Goal: Information Seeking & Learning: Understand process/instructions

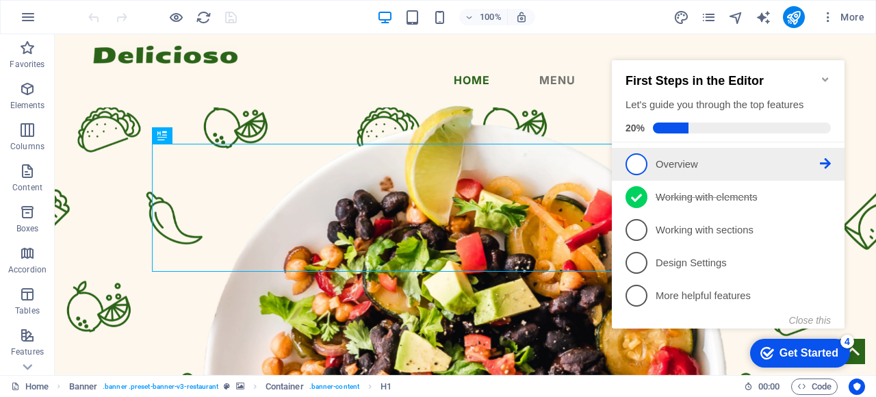
click at [735, 170] on p "Overview - incomplete" at bounding box center [738, 164] width 164 height 14
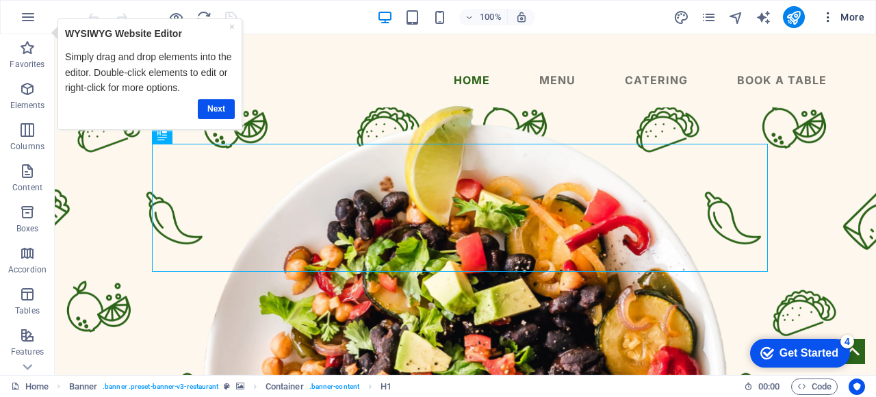
click at [843, 18] on span "More" at bounding box center [843, 17] width 43 height 14
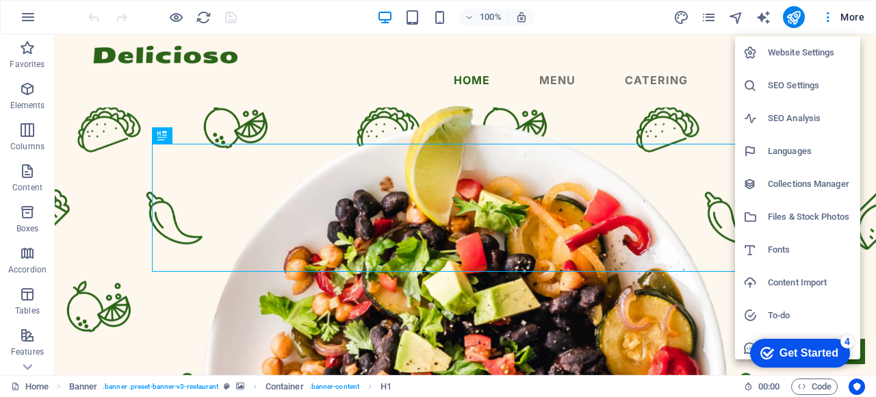
drag, startPoint x: 871, startPoint y: 64, endPoint x: 875, endPoint y: 90, distance: 25.6
click at [875, 90] on div at bounding box center [438, 198] width 876 height 397
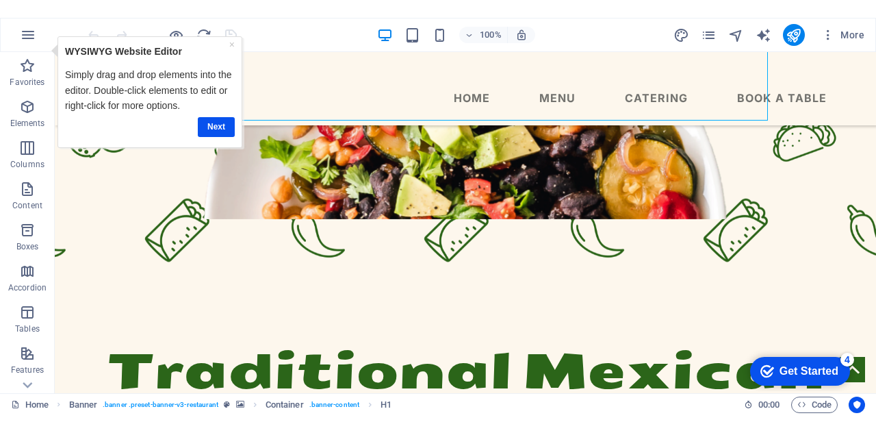
scroll to position [169, 0]
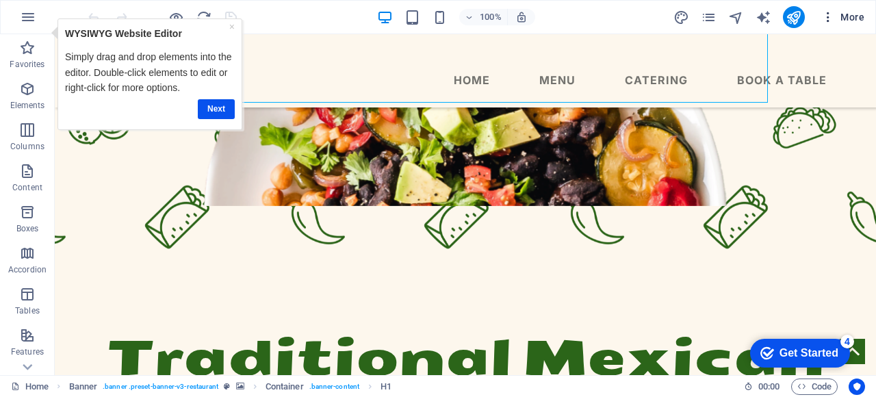
click at [856, 21] on span "More" at bounding box center [843, 17] width 43 height 14
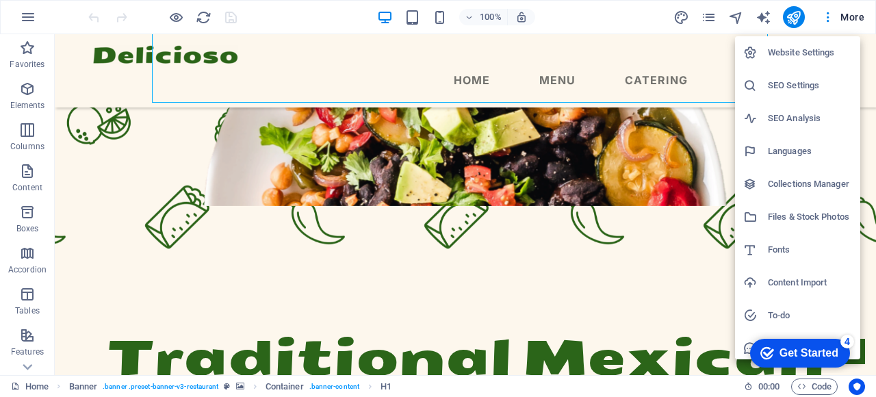
click at [741, 348] on div "checkmark Get Started 4 First Steps in the Editor Let's guide you through the t…" at bounding box center [797, 352] width 116 height 41
click at [746, 353] on div "checkmark Get Started 4 First Steps in the Editor Let's guide you through the t…" at bounding box center [797, 352] width 116 height 41
click at [828, 25] on div at bounding box center [438, 198] width 876 height 397
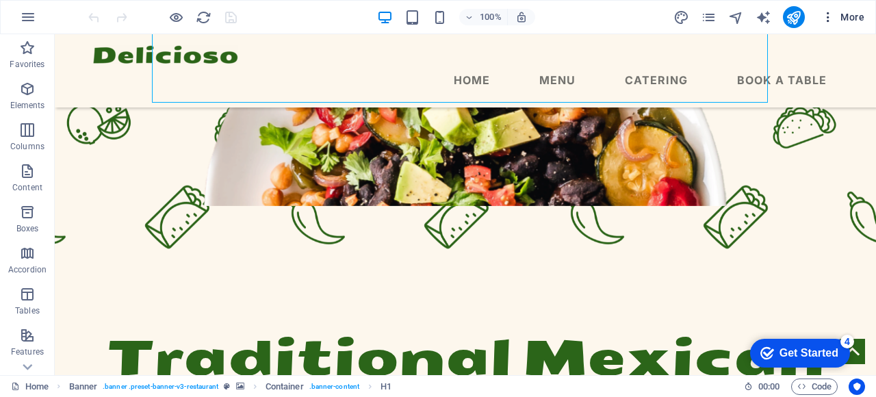
click at [832, 16] on icon "button" at bounding box center [829, 17] width 14 height 14
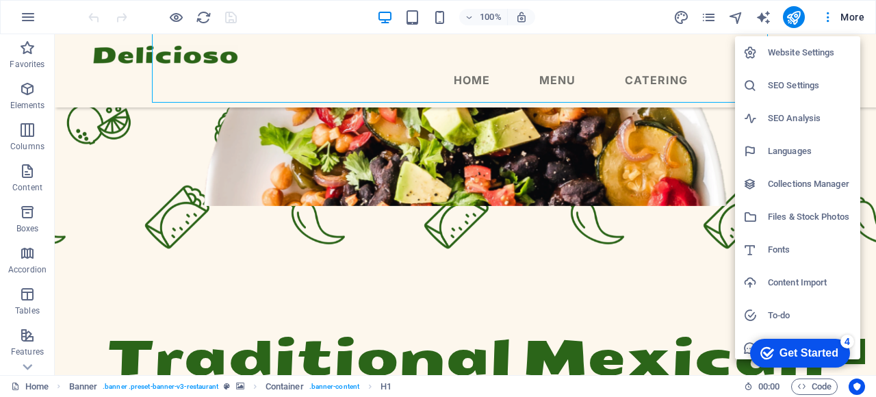
click at [850, 16] on div at bounding box center [438, 198] width 876 height 397
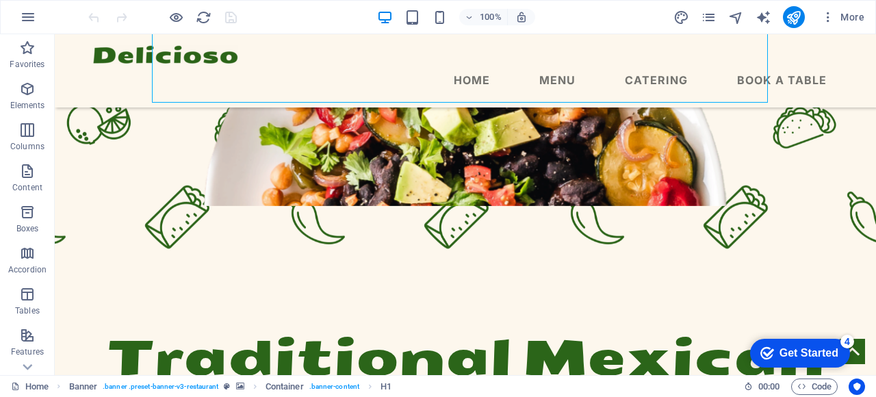
click at [850, 16] on span "More" at bounding box center [843, 17] width 43 height 14
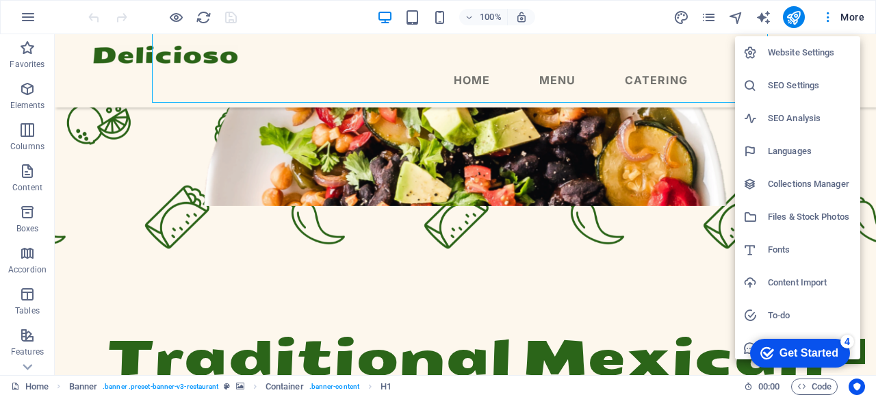
click at [692, 83] on div at bounding box center [438, 198] width 876 height 397
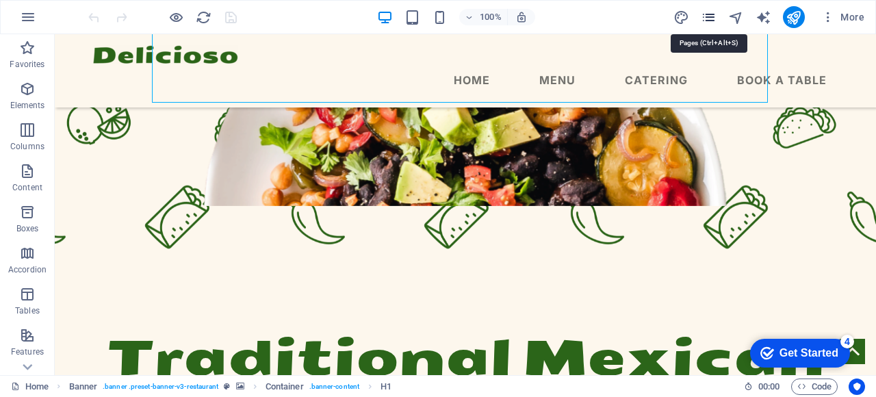
click at [706, 16] on icon "pages" at bounding box center [709, 18] width 16 height 16
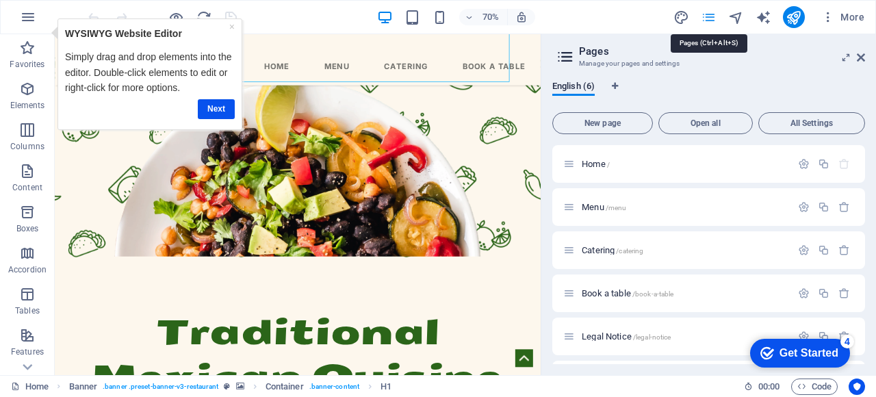
click at [706, 16] on icon "pages" at bounding box center [709, 18] width 16 height 16
click at [864, 60] on icon at bounding box center [861, 57] width 8 height 11
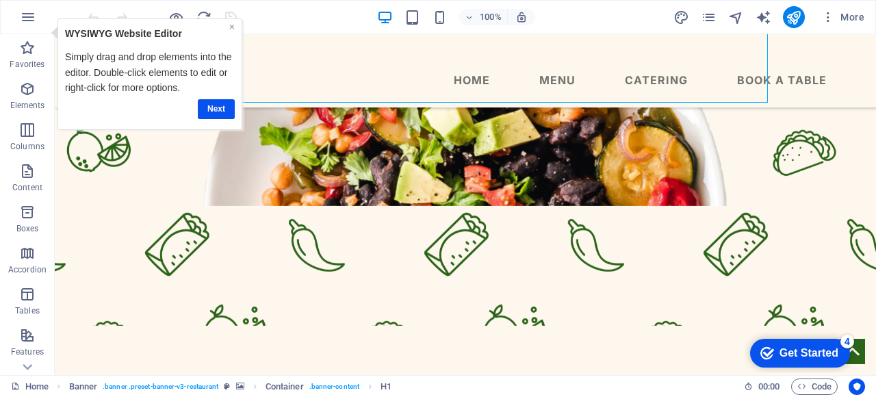
click at [232, 25] on link "×" at bounding box center [231, 26] width 5 height 11
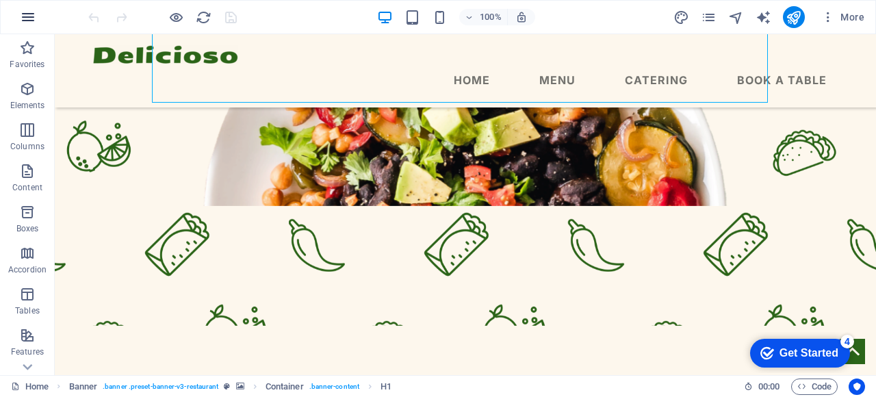
click at [36, 18] on button "button" at bounding box center [28, 17] width 33 height 33
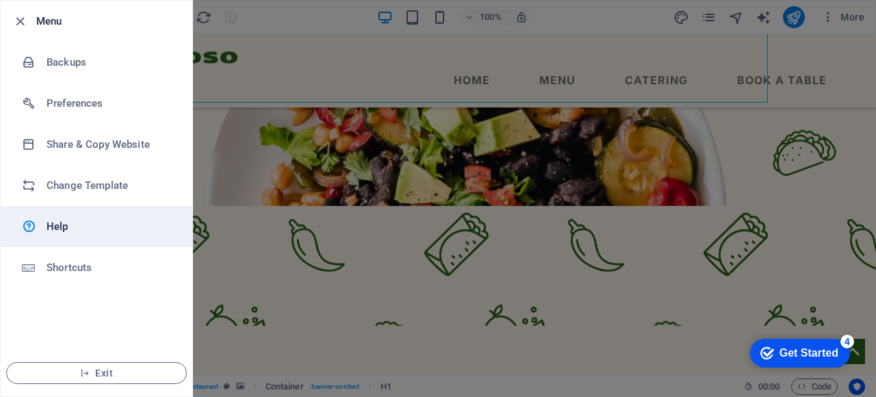
click at [94, 228] on h6 "Help" at bounding box center [110, 226] width 127 height 16
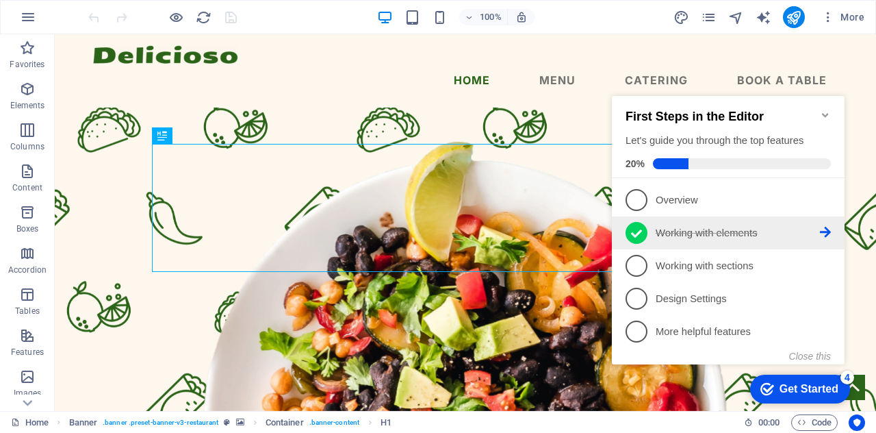
click at [745, 226] on p "Working with elements - completed" at bounding box center [738, 233] width 164 height 14
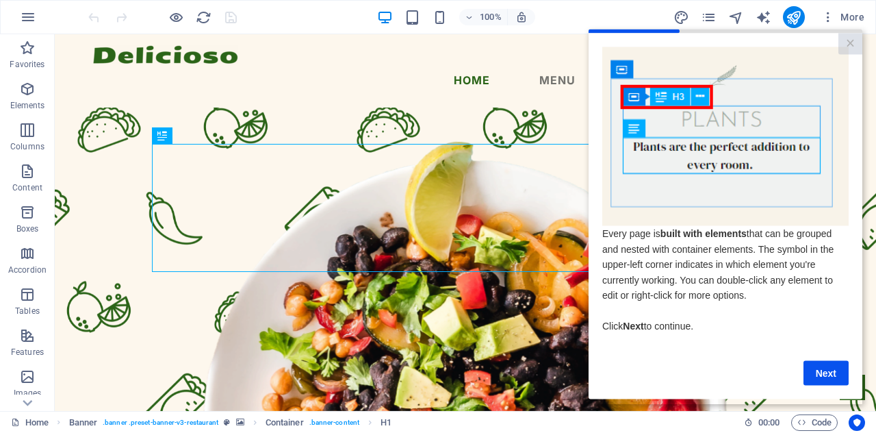
click at [745, 314] on p "Every page is built with elements that can be grouped and nested with container…" at bounding box center [725, 278] width 246 height 107
click at [26, 372] on icon "button" at bounding box center [27, 376] width 16 height 16
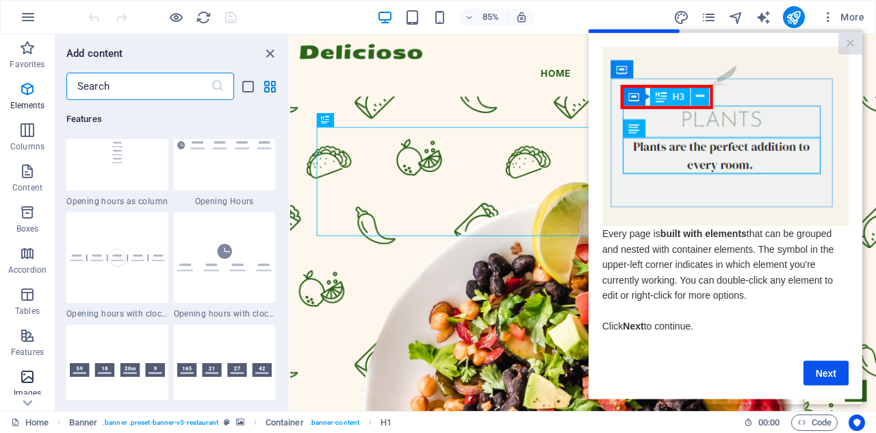
scroll to position [6942, 0]
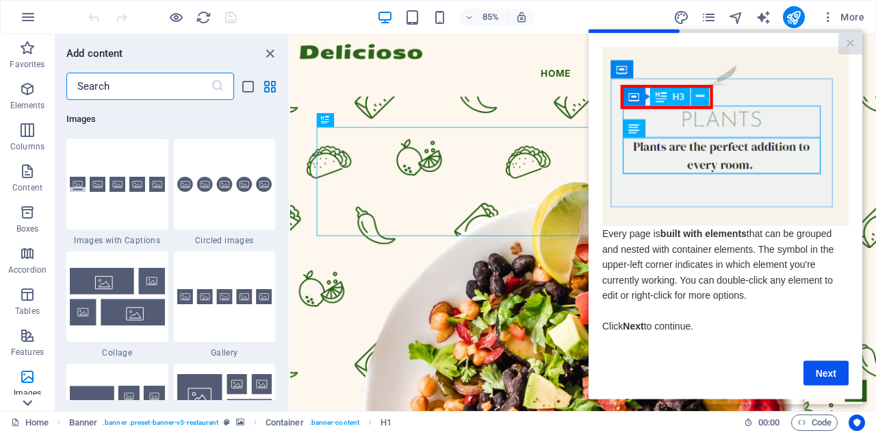
click at [28, 404] on icon at bounding box center [28, 403] width 10 height 6
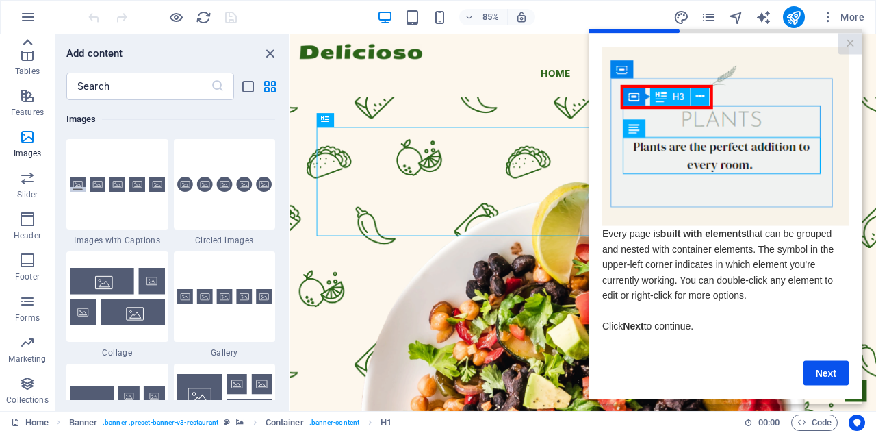
click at [27, 43] on icon at bounding box center [27, 42] width 19 height 19
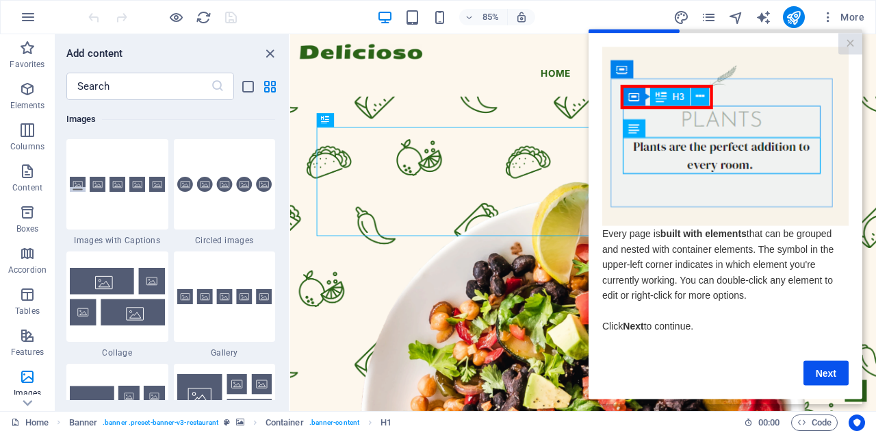
click at [27, 43] on icon "button" at bounding box center [27, 48] width 16 height 16
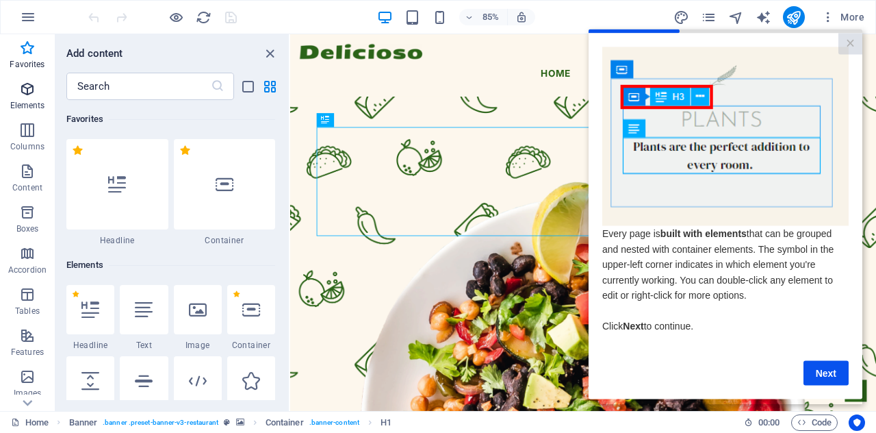
click at [31, 91] on icon "button" at bounding box center [27, 89] width 16 height 16
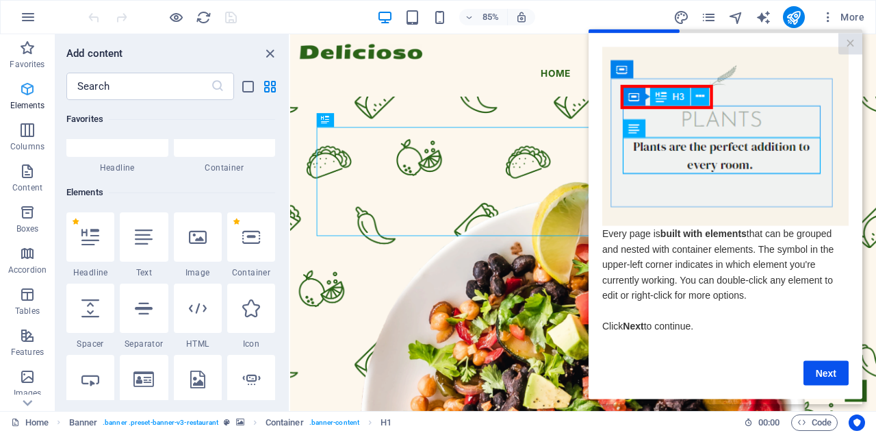
scroll to position [146, 0]
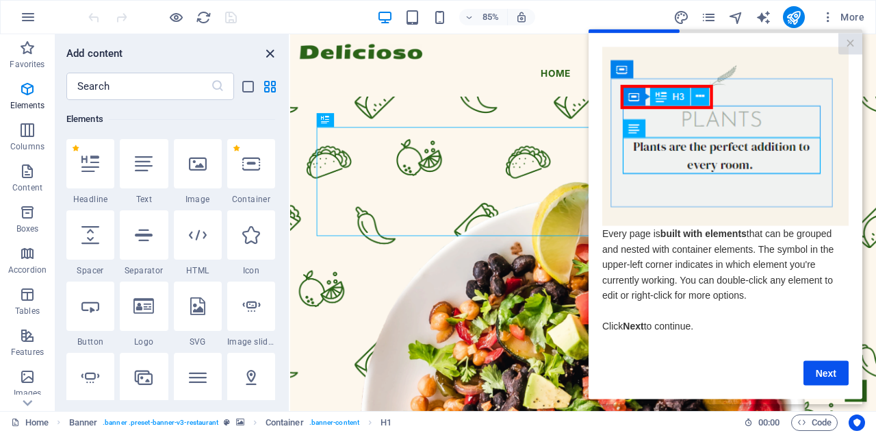
click at [273, 55] on icon "close panel" at bounding box center [270, 54] width 16 height 16
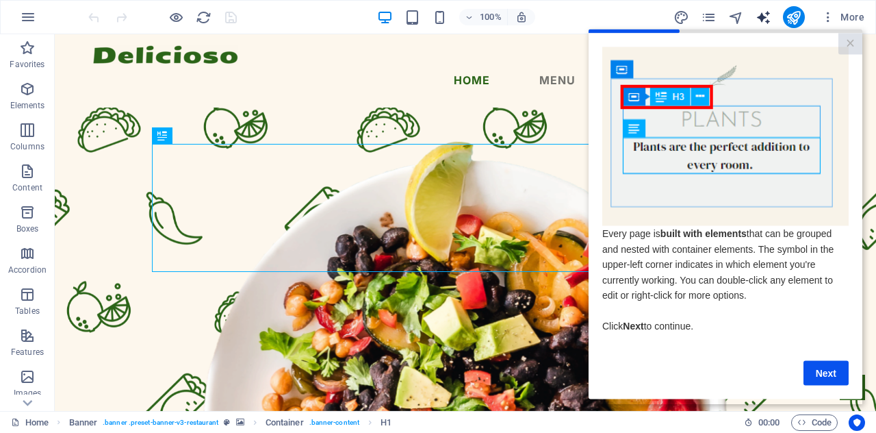
click at [763, 18] on icon "text_generator" at bounding box center [764, 18] width 16 height 16
select select "English"
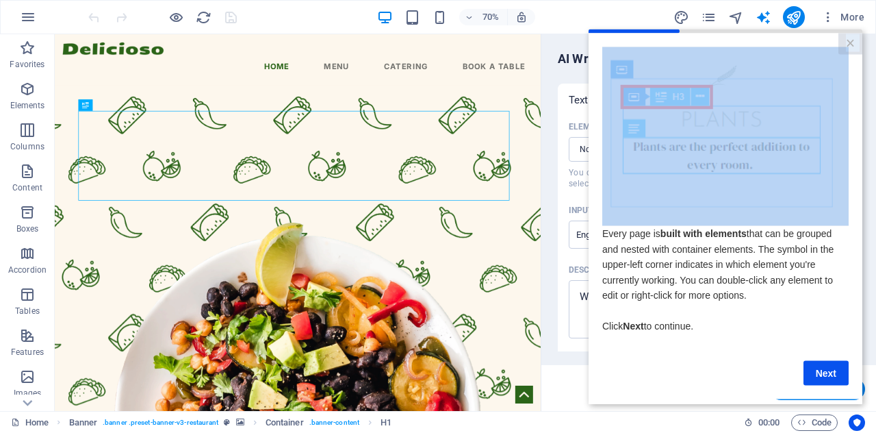
drag, startPoint x: 782, startPoint y: 43, endPoint x: 622, endPoint y: 61, distance: 160.5
click at [594, 50] on cue "Every page is built with elements that can be grouped and nested with container…" at bounding box center [726, 216] width 274 height 366
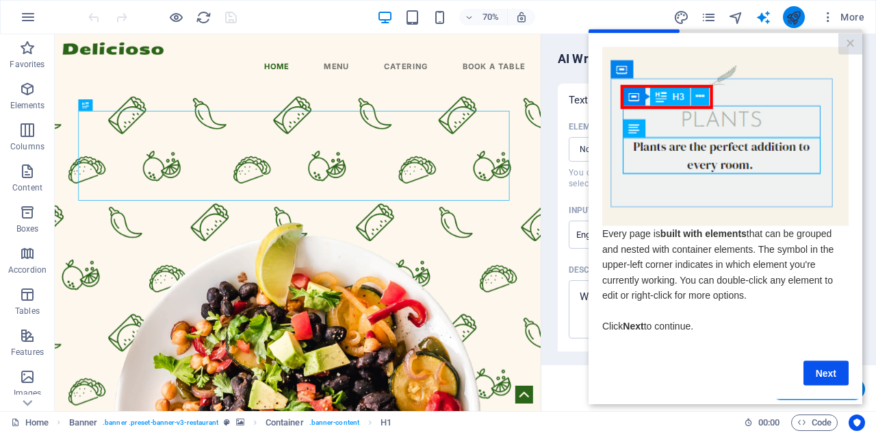
click at [790, 18] on icon "publish" at bounding box center [794, 18] width 16 height 16
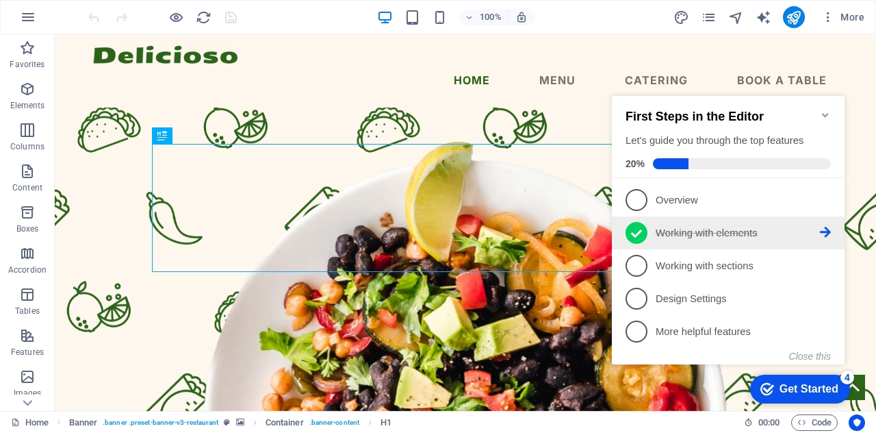
click at [724, 232] on p "Working with elements - completed" at bounding box center [738, 233] width 164 height 14
